Goal: Check status: Check status

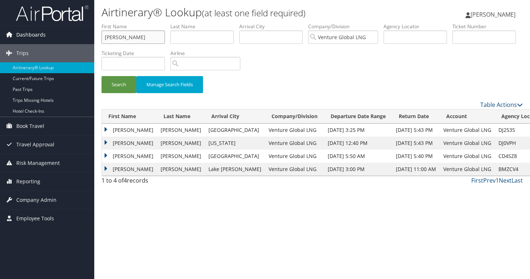
drag, startPoint x: 124, startPoint y: 36, endPoint x: 85, endPoint y: 33, distance: 39.2
click at [85, 33] on div "Dashboards AirPortal 360™ (Manager) My Travel Dashboard Trips Airtinerary® Look…" at bounding box center [265, 139] width 530 height 279
drag, startPoint x: 119, startPoint y: 38, endPoint x: 58, endPoint y: 31, distance: 61.6
click at [101, 31] on input "omar" at bounding box center [132, 36] width 63 height 13
click at [255, 37] on input "text" at bounding box center [270, 36] width 63 height 13
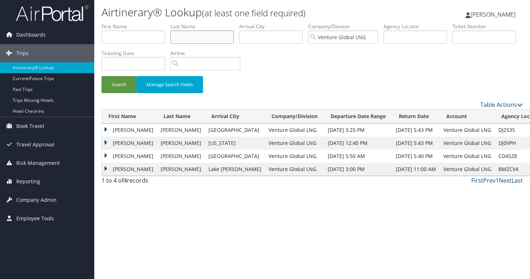
click at [215, 42] on input "text" at bounding box center [201, 36] width 63 height 13
type input "meachin"
click at [101, 76] on button "Search" at bounding box center [118, 84] width 35 height 17
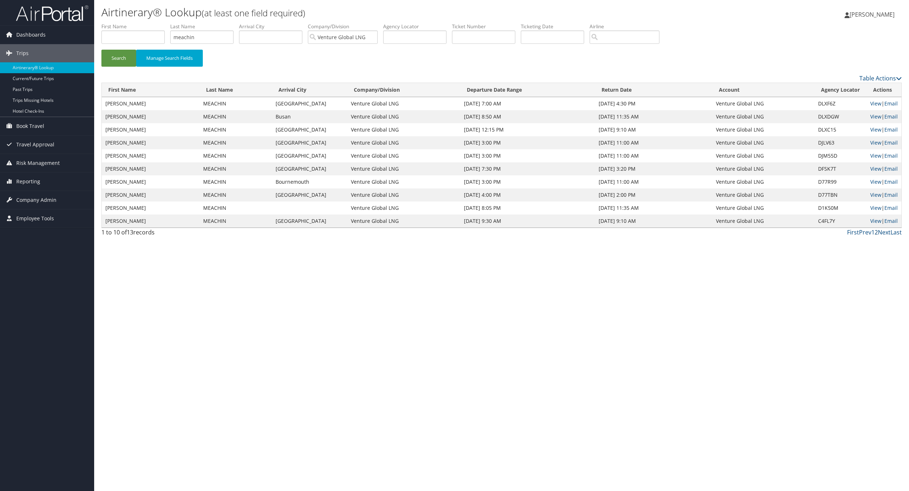
click at [529, 234] on link "2" at bounding box center [876, 232] width 3 height 8
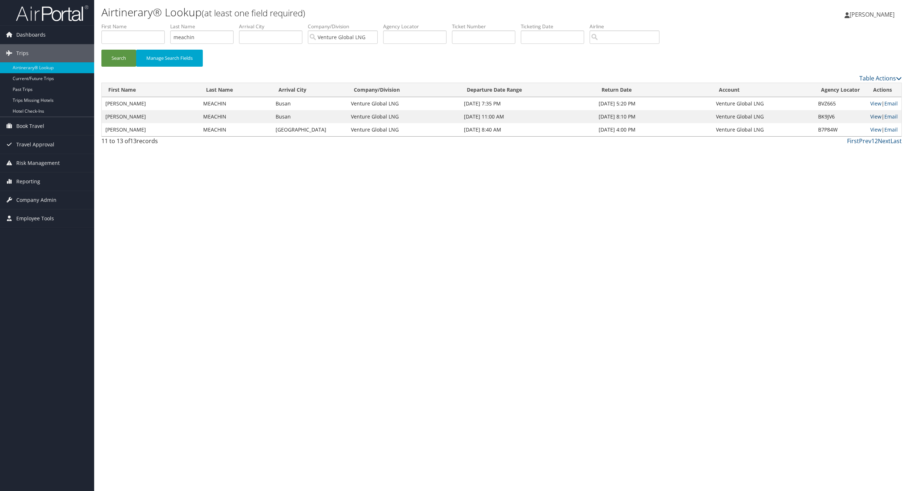
click at [529, 118] on link "View" at bounding box center [876, 116] width 11 height 7
click at [529, 104] on link "View" at bounding box center [876, 103] width 11 height 7
click at [529, 142] on link "1" at bounding box center [873, 141] width 3 height 8
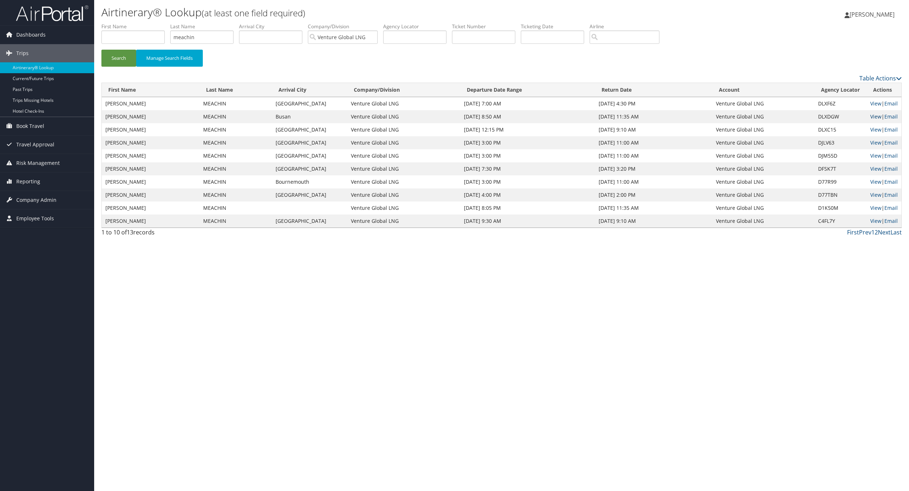
click at [529, 118] on link "View" at bounding box center [876, 116] width 11 height 7
click at [529, 233] on link "2" at bounding box center [876, 232] width 3 height 8
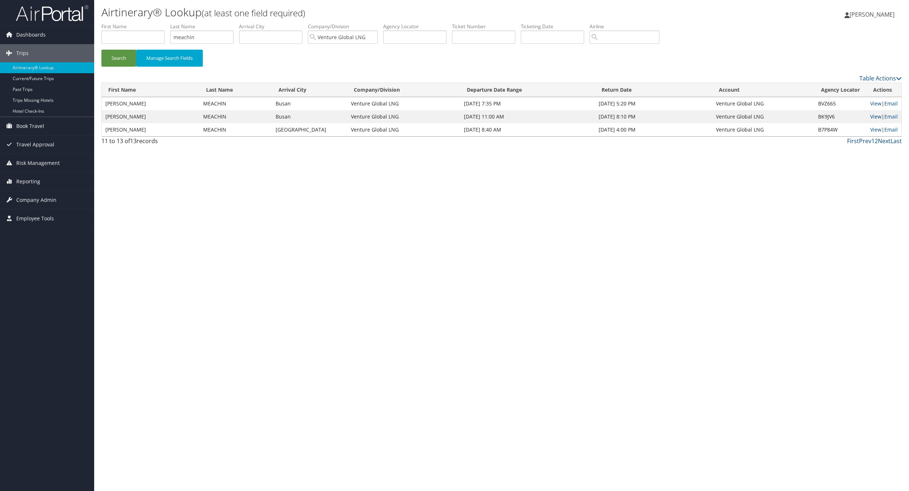
click at [529, 117] on link "View" at bounding box center [876, 116] width 11 height 7
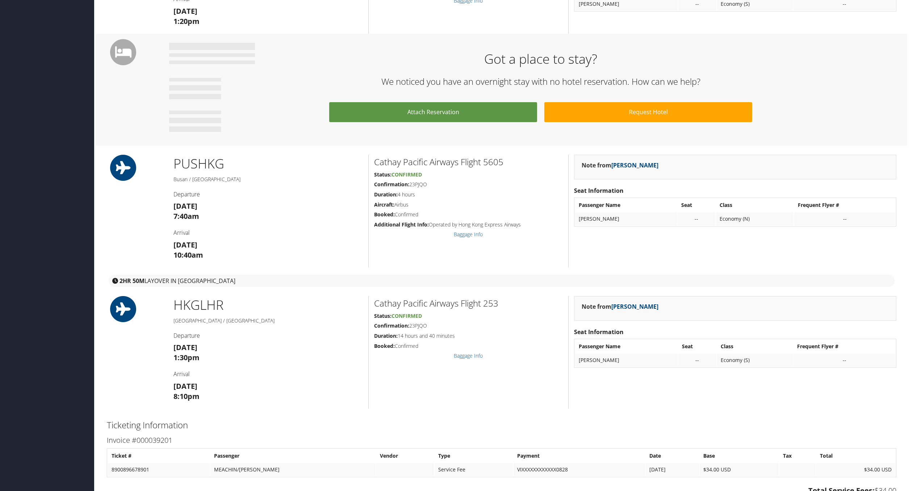
scroll to position [500, 3]
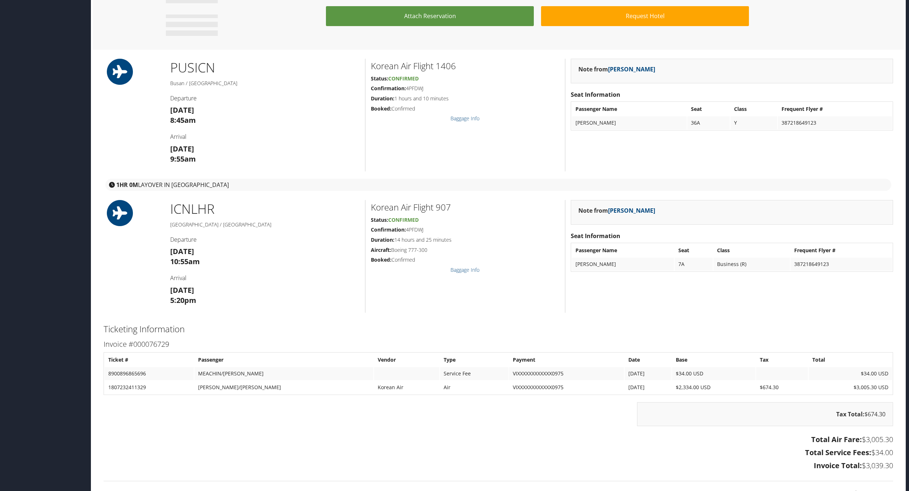
scroll to position [596, 2]
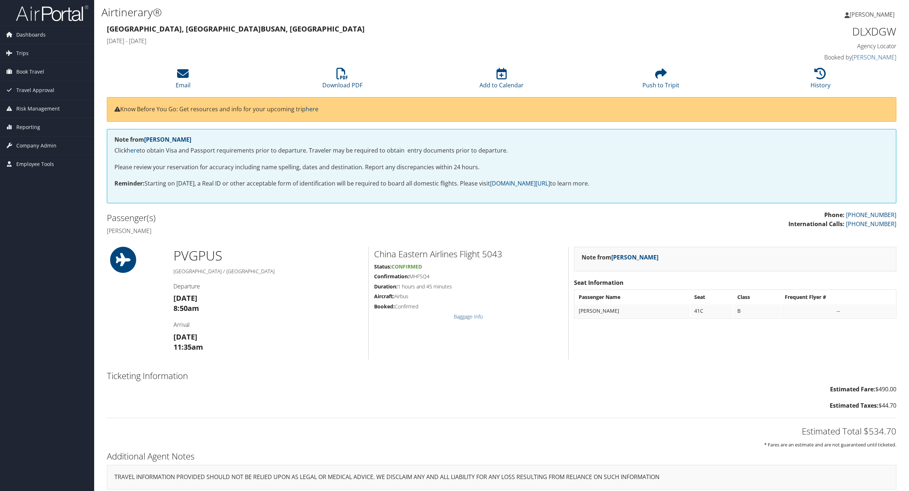
scroll to position [5, 0]
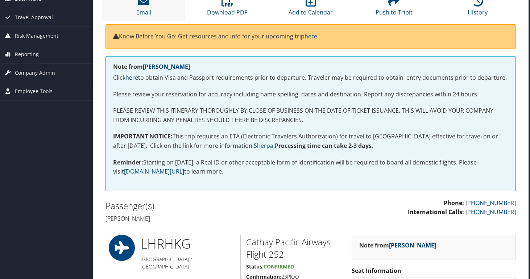
scroll to position [73, 1]
